Goal: Task Accomplishment & Management: Use online tool/utility

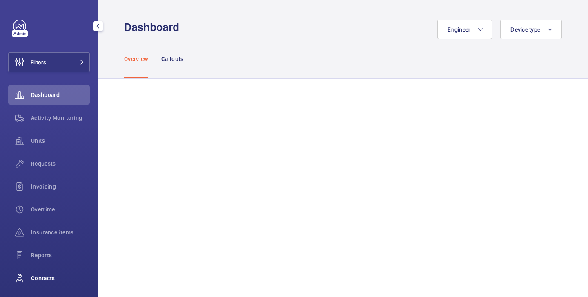
click at [42, 277] on span "Contacts" at bounding box center [60, 278] width 59 height 8
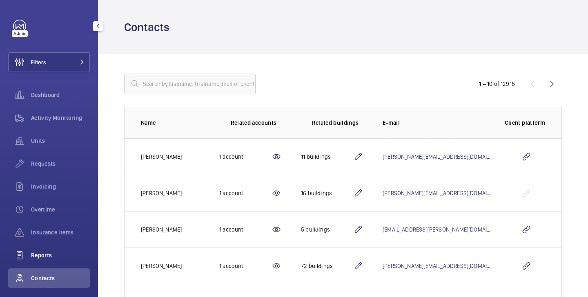
scroll to position [53, 0]
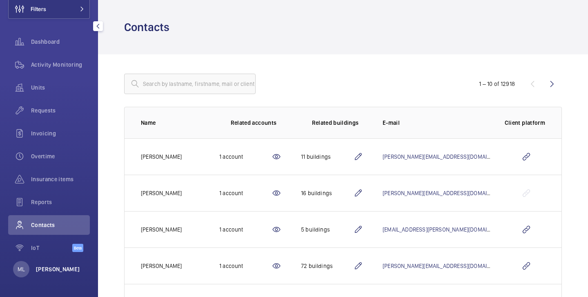
click at [46, 268] on p "[PERSON_NAME]" at bounding box center [58, 269] width 44 height 8
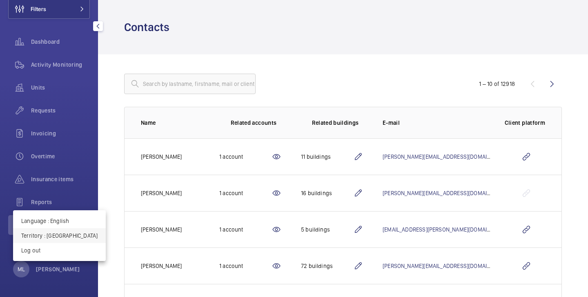
click at [69, 233] on p "Territory : [GEOGRAPHIC_DATA]" at bounding box center [59, 235] width 76 height 8
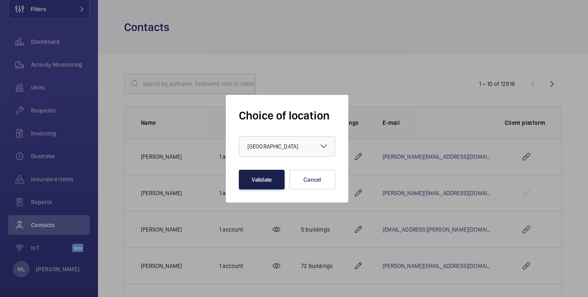
click at [267, 181] on button "Validate" at bounding box center [262, 180] width 46 height 20
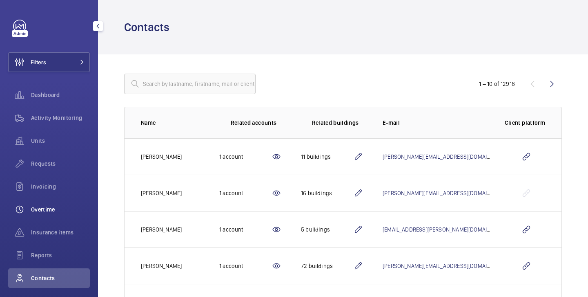
click at [50, 208] on span "Overtime" at bounding box center [60, 209] width 59 height 8
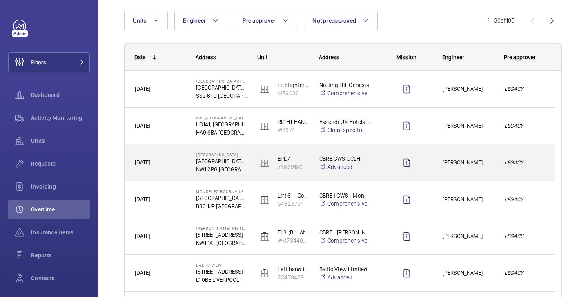
scroll to position [74, 0]
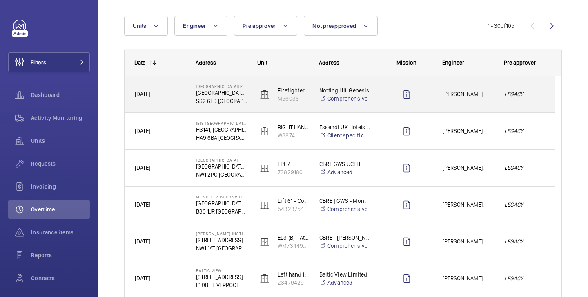
click at [454, 94] on span "Paul Collyer." at bounding box center [468, 93] width 51 height 9
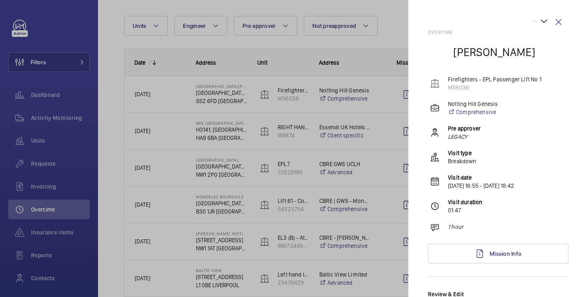
click at [109, 86] on div at bounding box center [294, 148] width 588 height 297
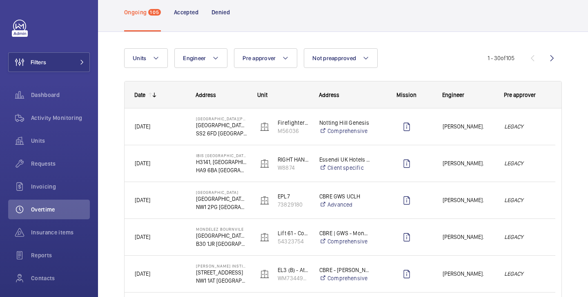
scroll to position [47, 0]
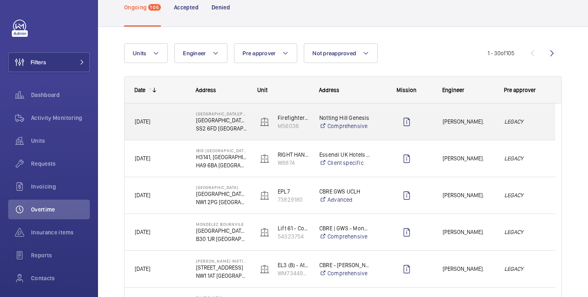
click at [452, 114] on div "Paul Collyer." at bounding box center [463, 122] width 61 height 26
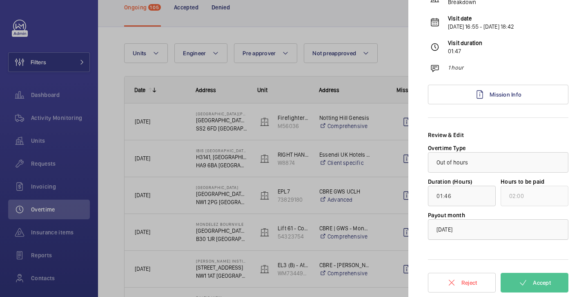
scroll to position [159, 0]
click at [473, 232] on div "× September 2025" at bounding box center [455, 229] width 36 height 8
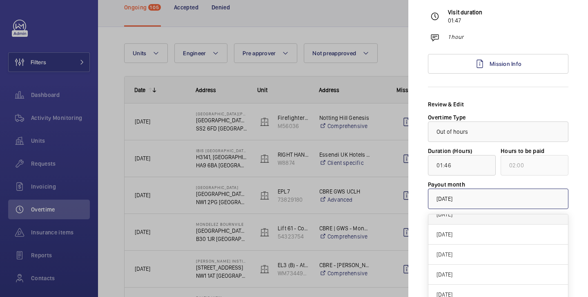
scroll to position [0, 0]
click at [567, 201] on mat-sidenav "Overtime Paul Collyer Firefighters - EPL Passenger Lift No 1 M56036 Notting Hil…" at bounding box center [499, 148] width 180 height 297
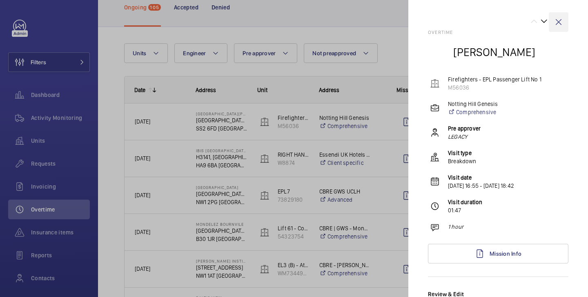
click at [552, 26] on wm-front-icon-button at bounding box center [559, 22] width 20 height 20
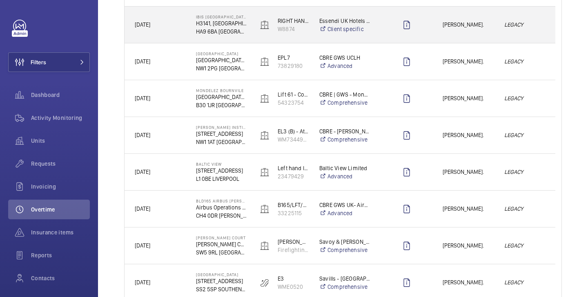
scroll to position [203, 0]
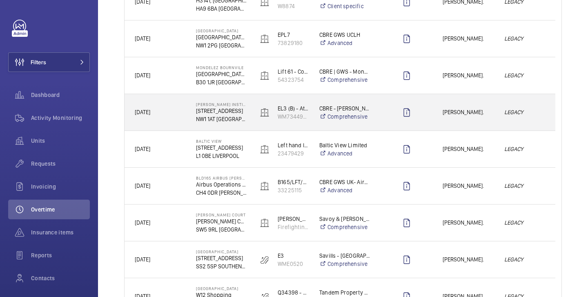
click at [466, 114] on span "Rob Smith." at bounding box center [468, 111] width 51 height 9
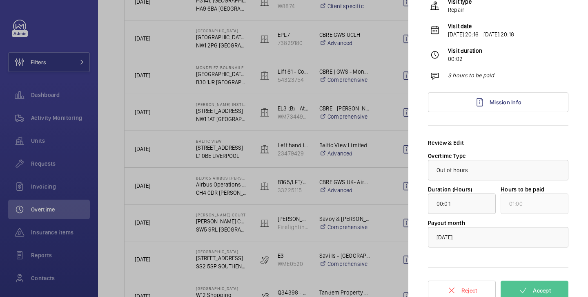
scroll to position [159, 0]
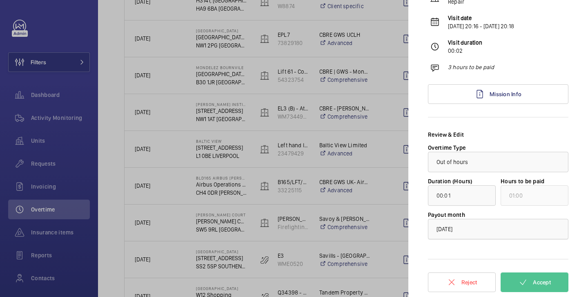
click at [453, 226] on span "September 2025" at bounding box center [445, 229] width 16 height 7
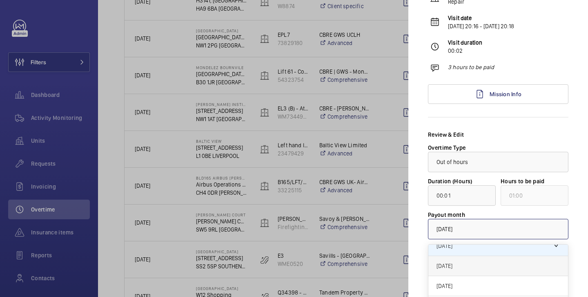
scroll to position [0, 0]
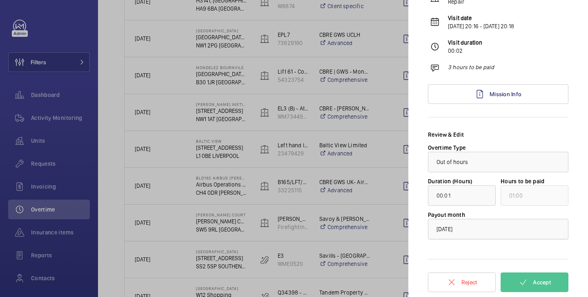
click at [488, 234] on div at bounding box center [499, 229] width 140 height 20
click at [471, 225] on div "× September 2025" at bounding box center [455, 229] width 36 height 8
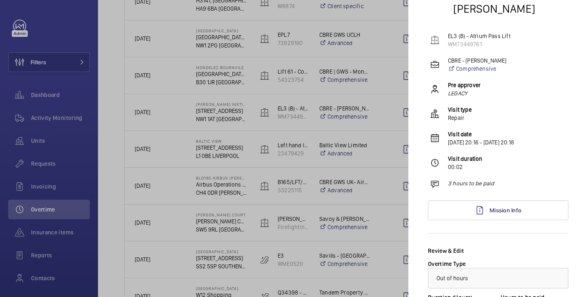
scroll to position [42, 0]
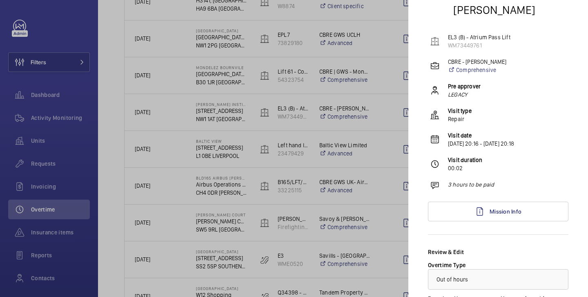
click at [393, 143] on div at bounding box center [294, 148] width 588 height 297
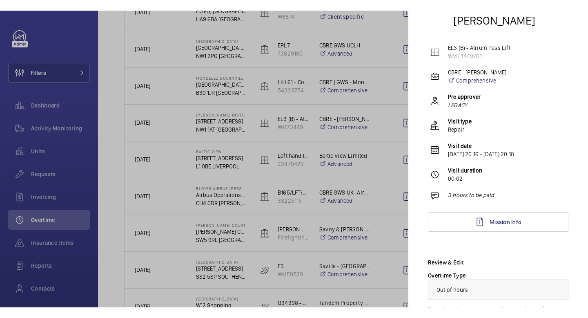
scroll to position [0, 0]
